Goal: Communication & Community: Answer question/provide support

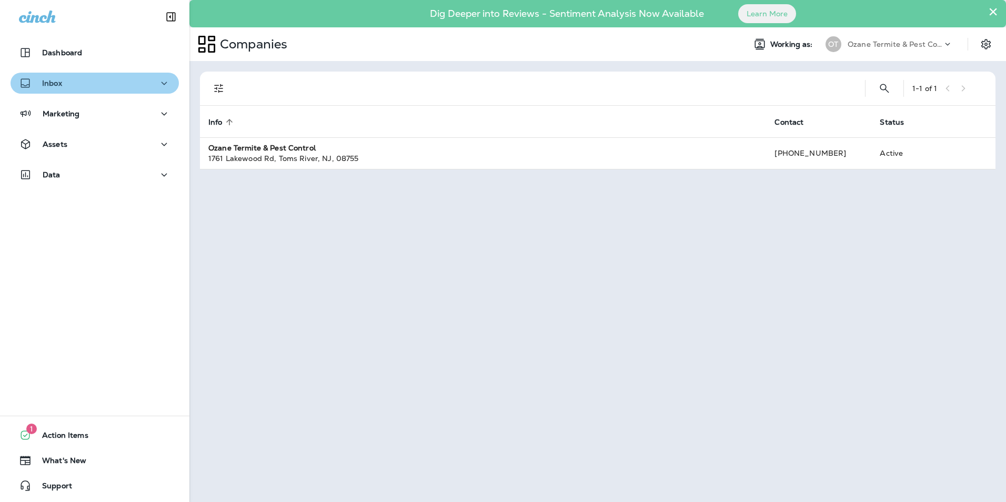
click at [113, 85] on div "Inbox" at bounding box center [94, 83] width 151 height 13
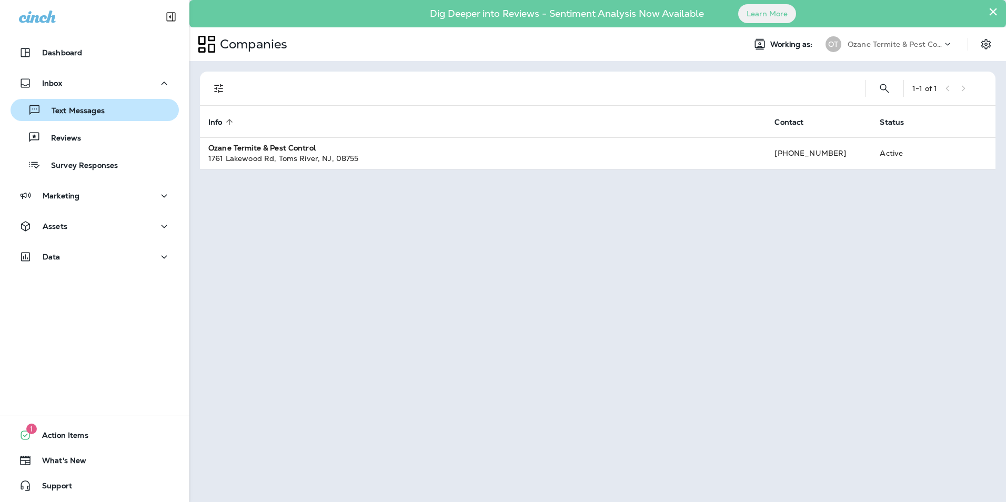
click at [106, 106] on div "Text Messages" at bounding box center [95, 110] width 160 height 16
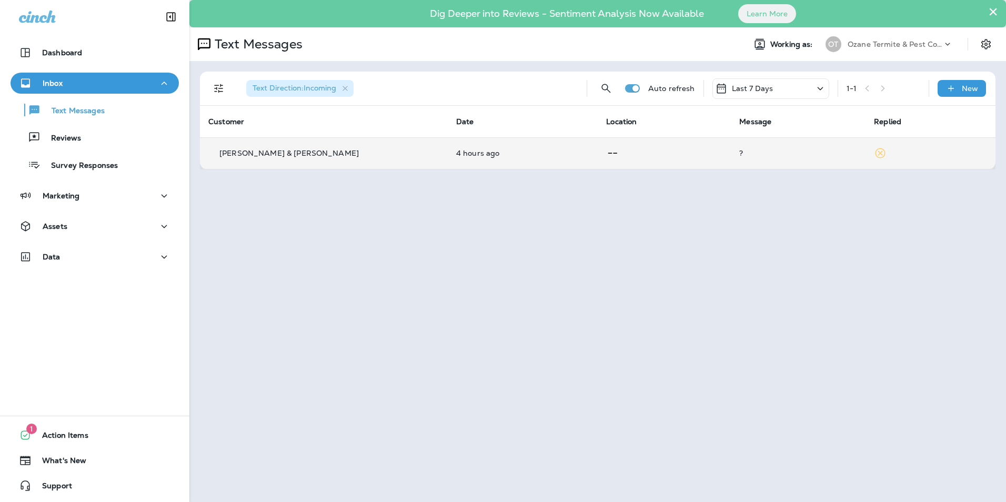
click at [606, 151] on p at bounding box center [664, 153] width 116 height 13
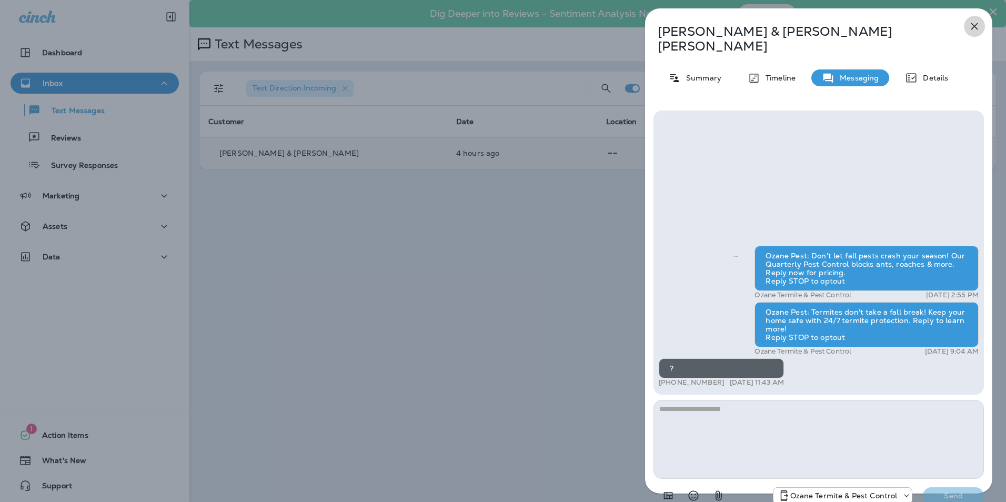
click at [976, 29] on icon "button" at bounding box center [974, 26] width 13 height 13
